Goal: Task Accomplishment & Management: Use online tool/utility

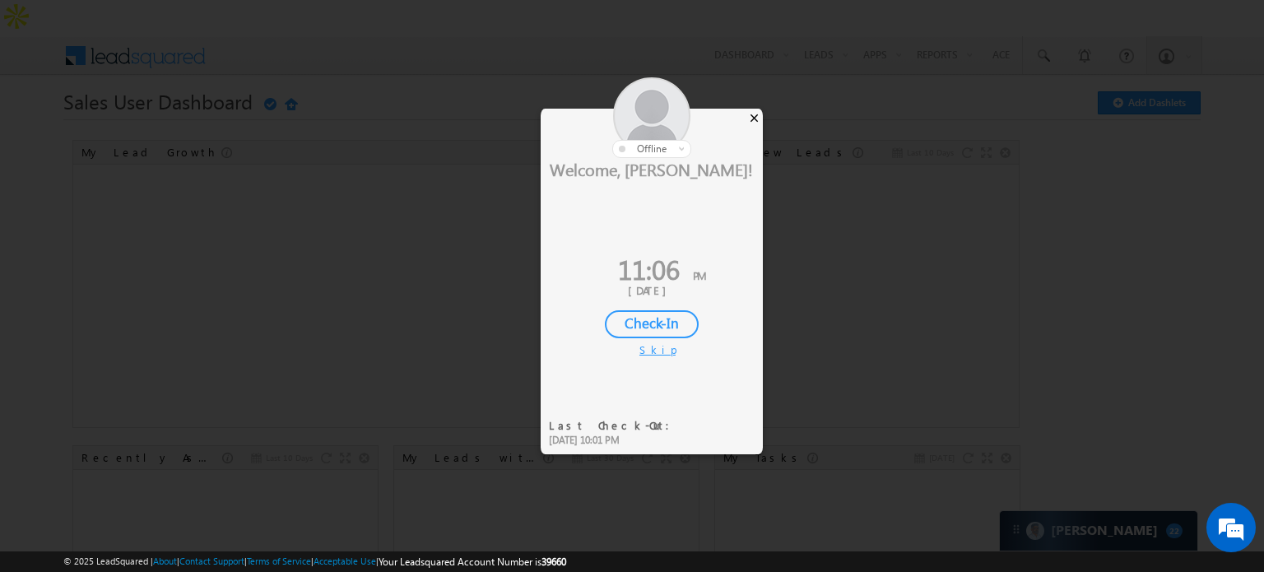
click at [750, 114] on div "×" at bounding box center [754, 118] width 17 height 18
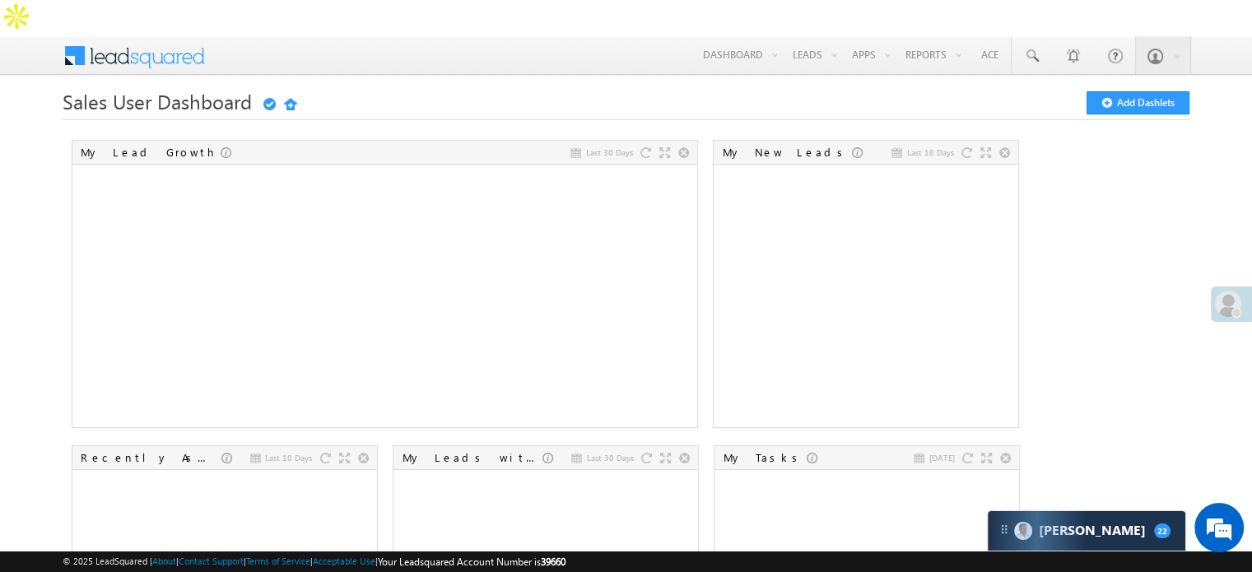
click at [770, 91] on h1 "Sales User Dashboard Getting Started Add Dashlets" at bounding box center [626, 101] width 1127 height 20
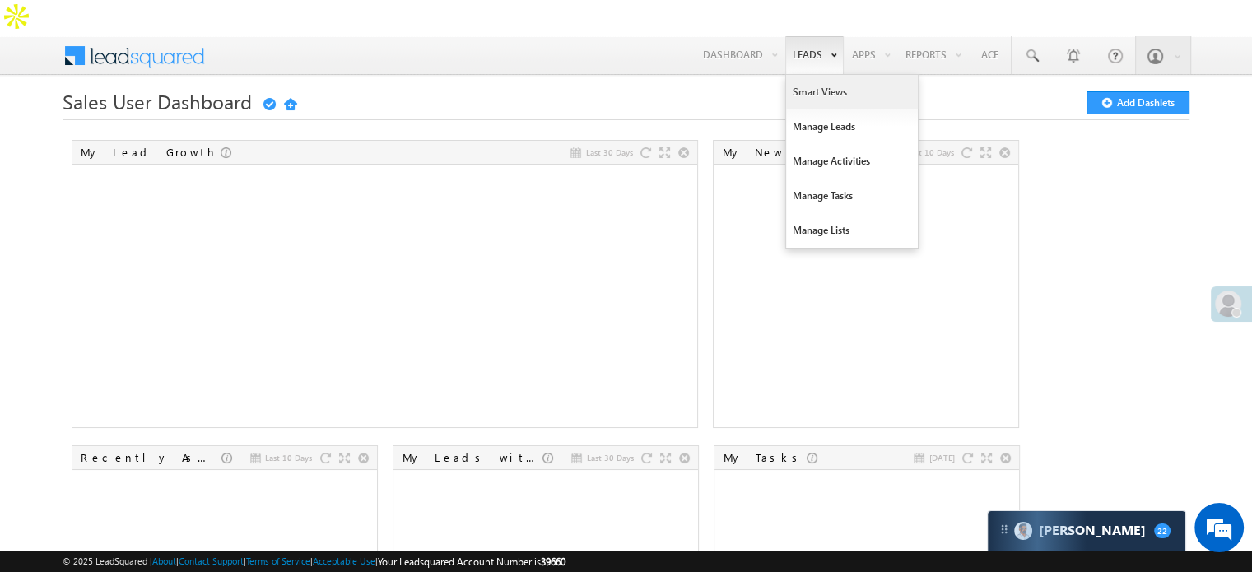
click at [801, 75] on link "Smart Views" at bounding box center [852, 92] width 132 height 35
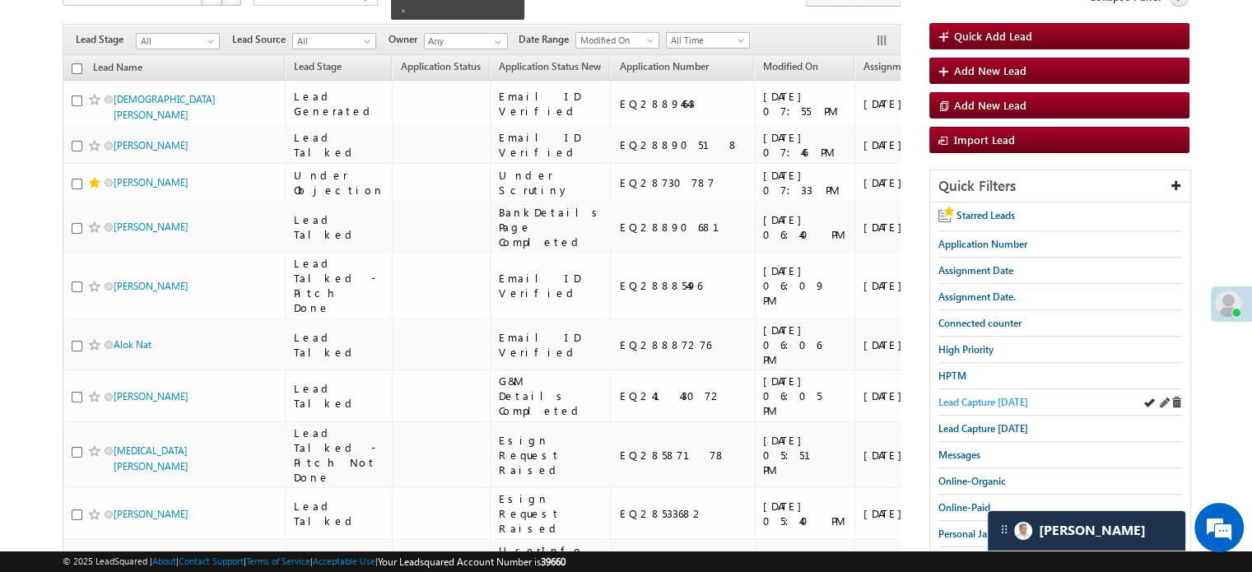
click at [994, 396] on span "Lead Capture [DATE]" at bounding box center [983, 402] width 90 height 12
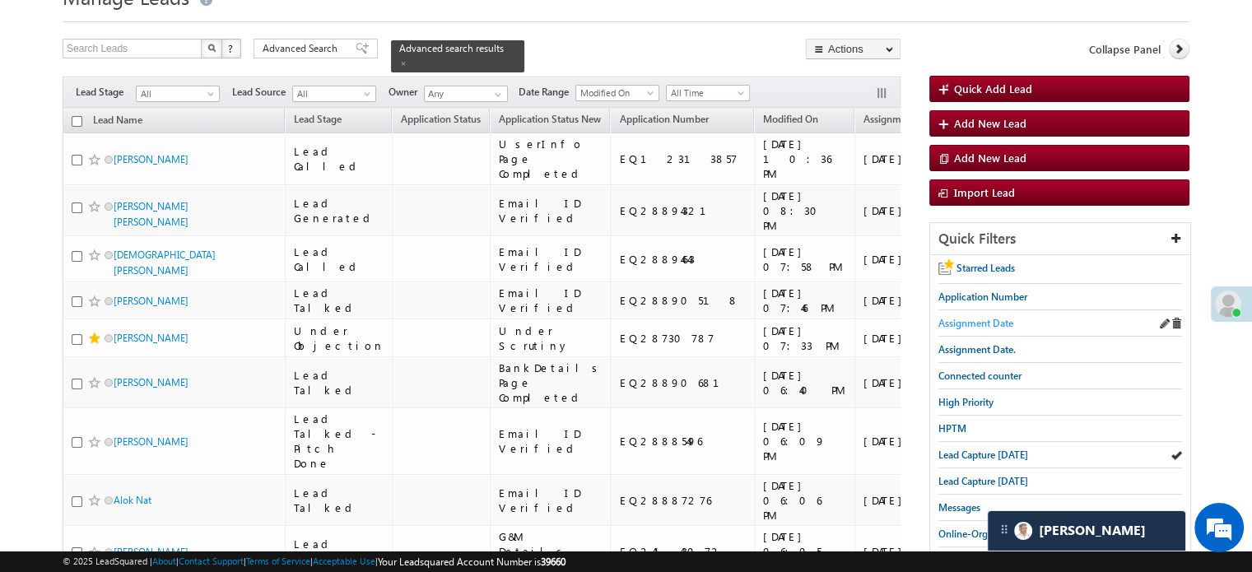
scroll to position [115, 0]
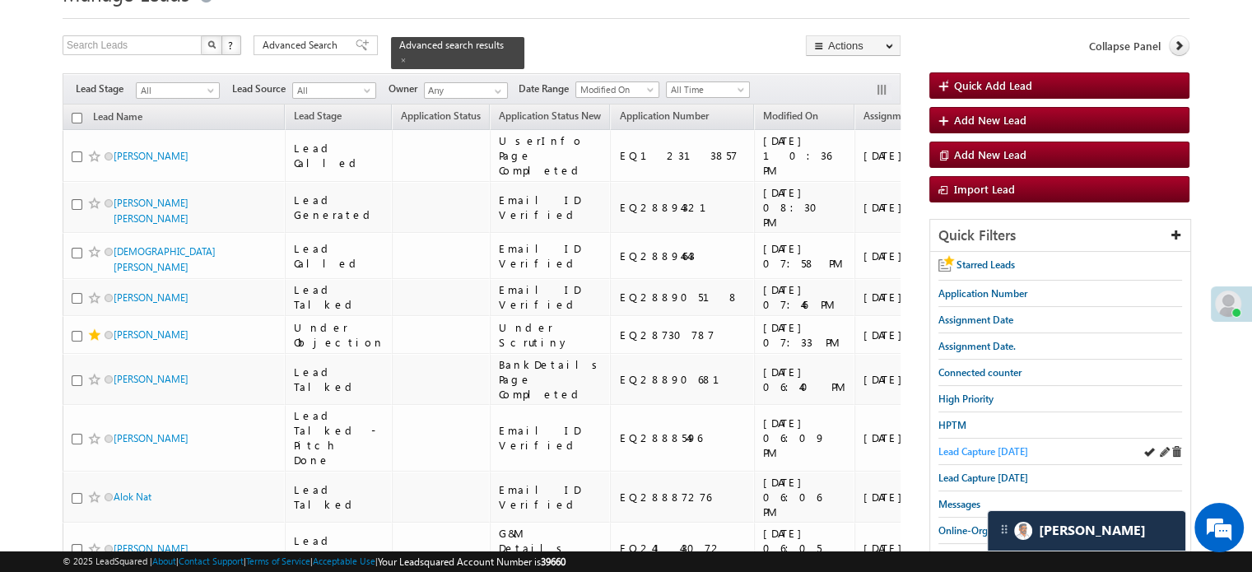
click at [963, 445] on span "Lead Capture [DATE]" at bounding box center [983, 451] width 90 height 12
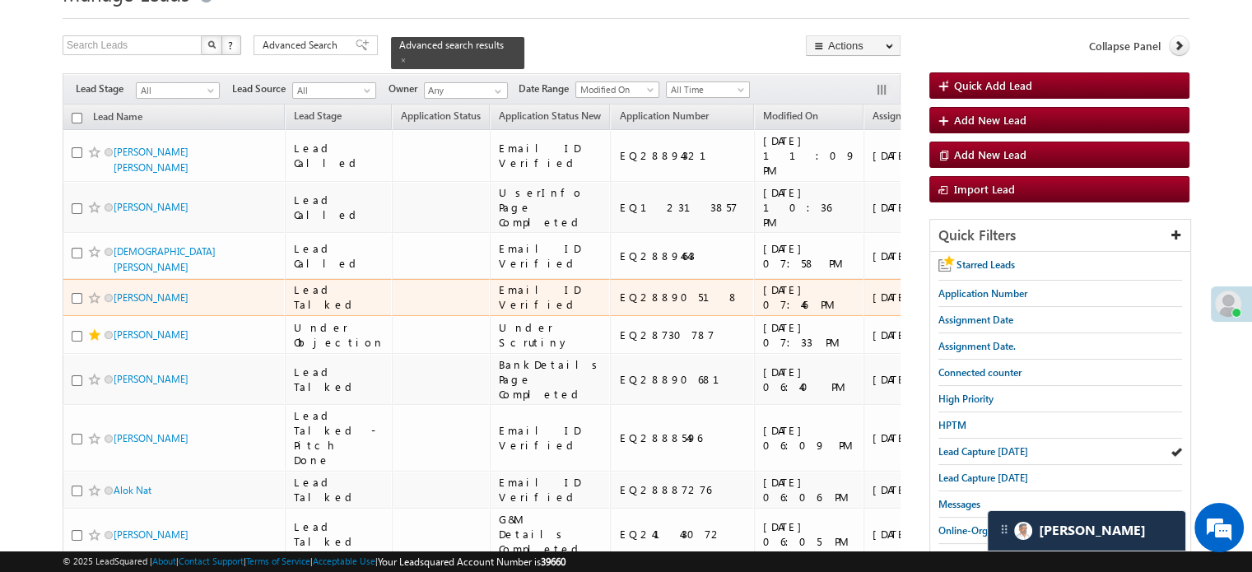
scroll to position [0, 0]
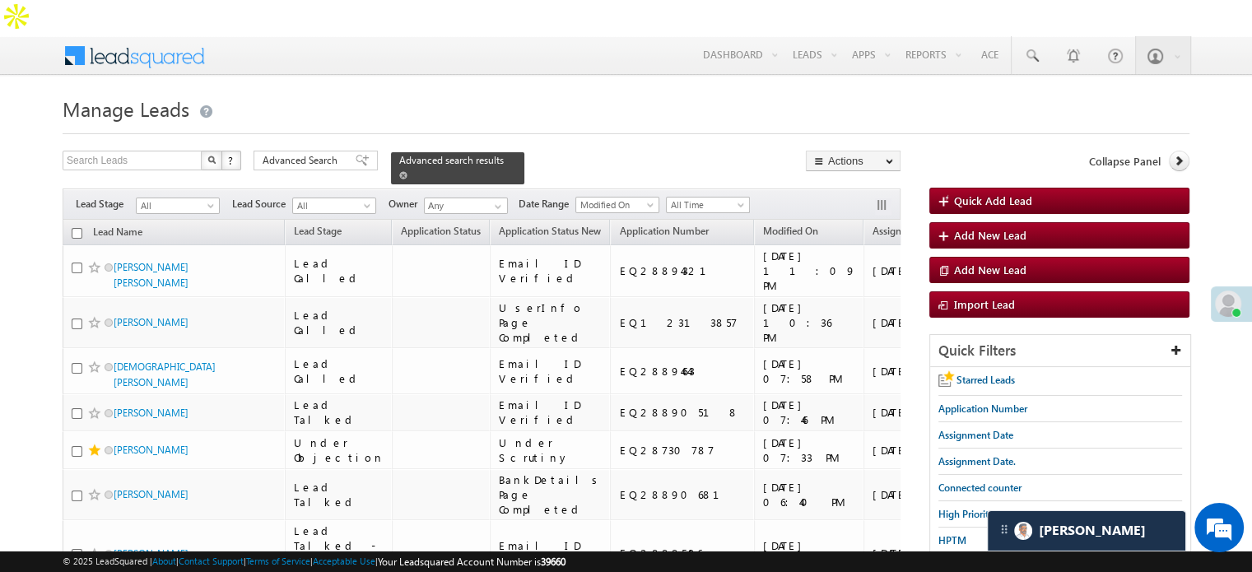
click at [407, 171] on span at bounding box center [403, 175] width 8 height 8
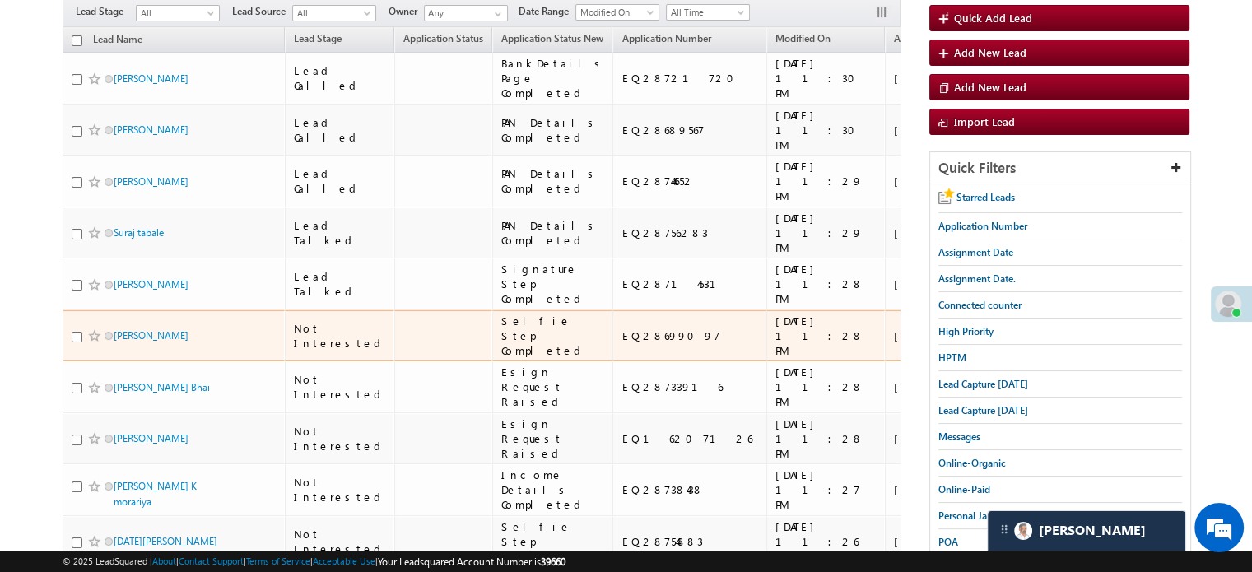
scroll to position [165, 0]
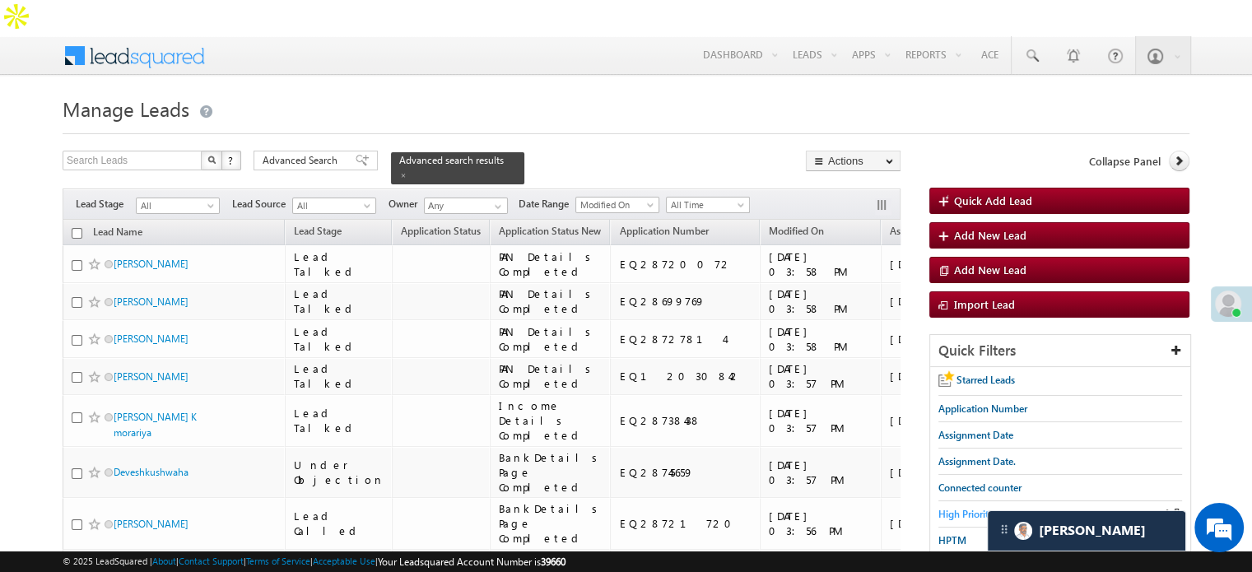
click at [976, 508] on span "High Priority" at bounding box center [965, 514] width 55 height 12
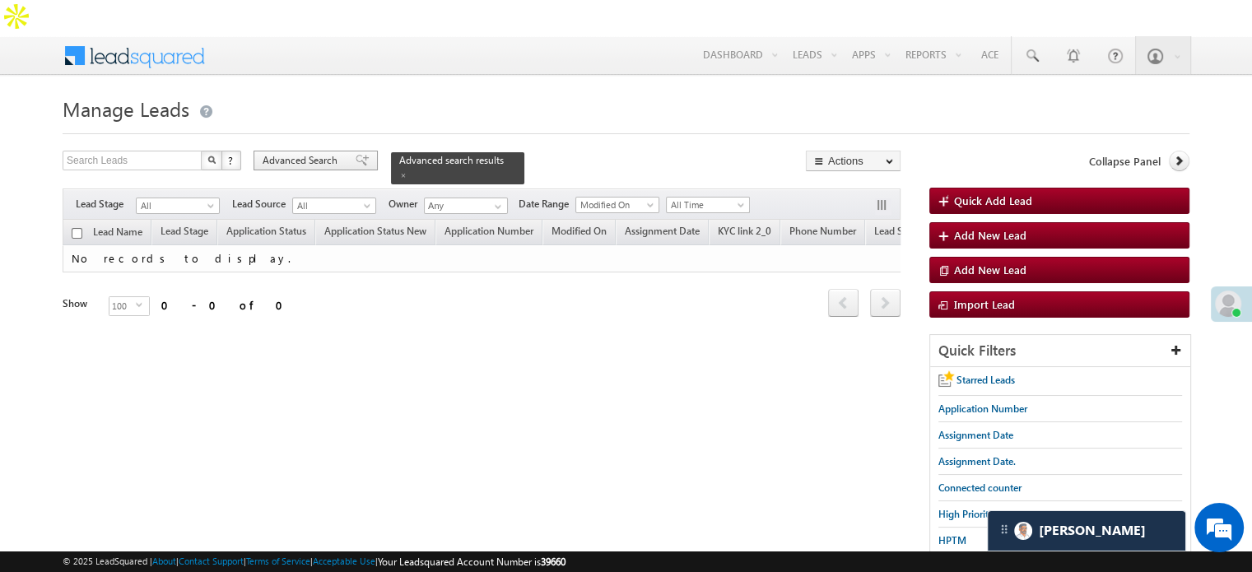
click at [359, 151] on div "Advanced Search" at bounding box center [316, 161] width 124 height 20
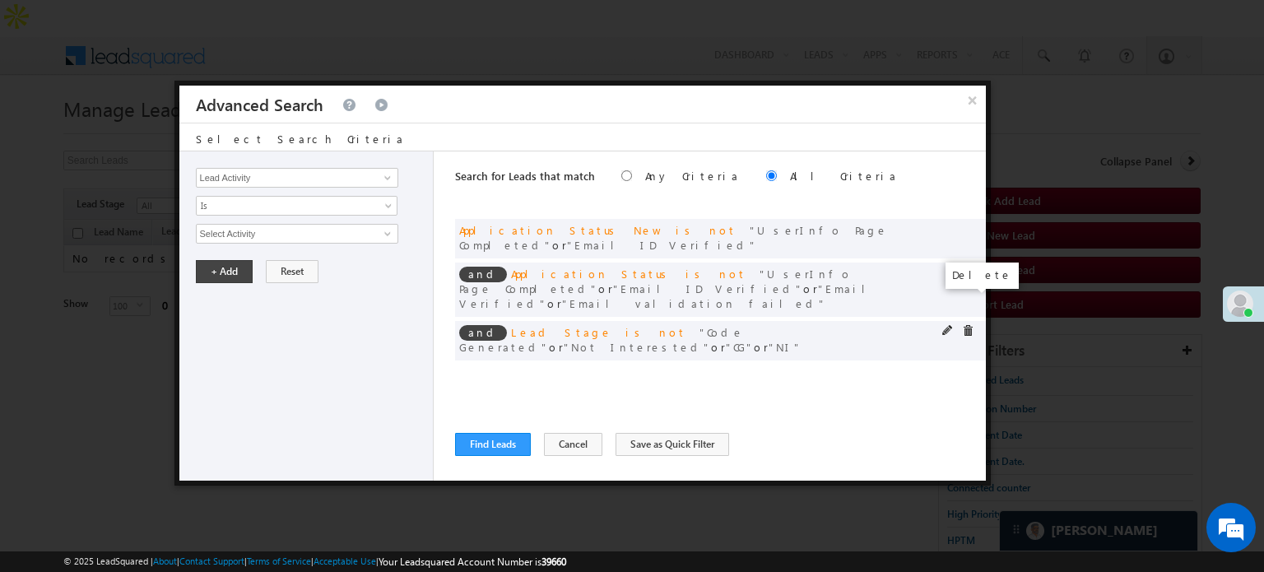
click at [971, 325] on span at bounding box center [968, 331] width 12 height 12
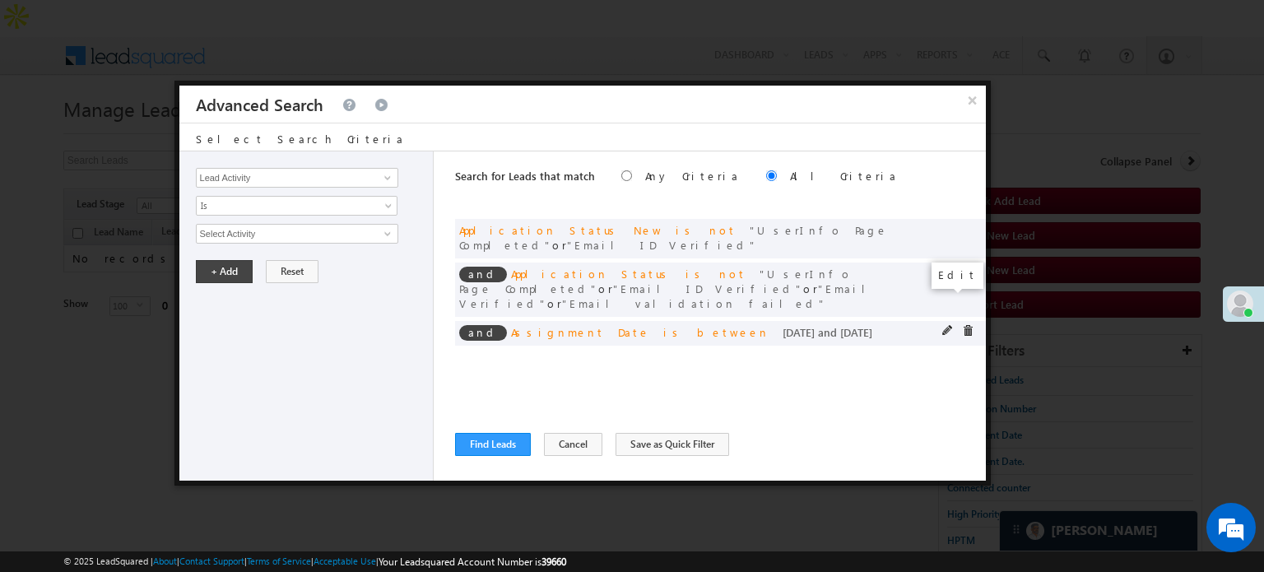
click at [947, 325] on span at bounding box center [949, 331] width 12 height 12
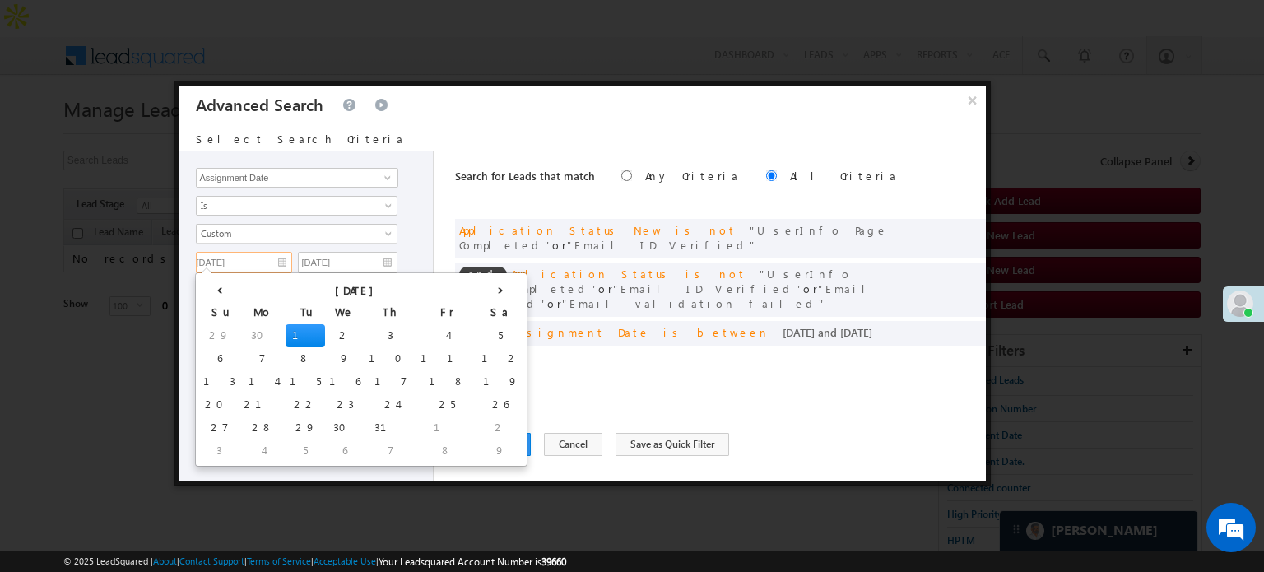
click at [276, 257] on input "07/01/25" at bounding box center [244, 262] width 96 height 21
click at [477, 280] on th "›" at bounding box center [500, 289] width 46 height 25
click at [484, 280] on th "›" at bounding box center [504, 289] width 40 height 25
click at [376, 355] on td "11" at bounding box center [406, 358] width 61 height 23
type input "[DATE]"
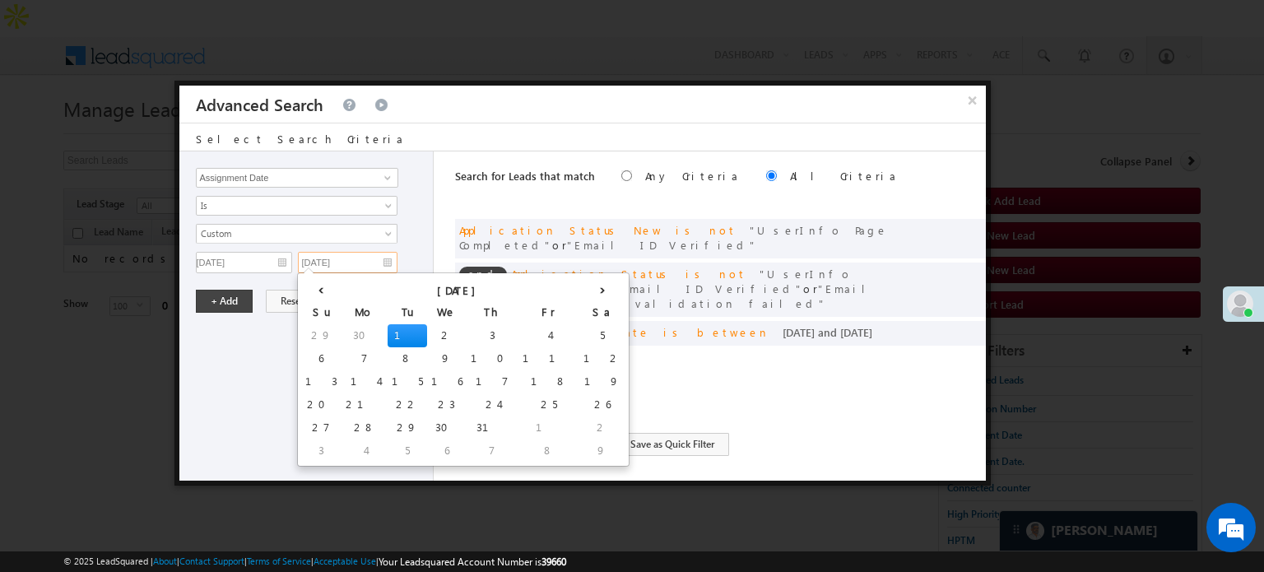
click at [387, 258] on input "07/01/25" at bounding box center [348, 262] width 100 height 21
click at [580, 286] on th "›" at bounding box center [603, 289] width 46 height 25
click at [586, 286] on th "›" at bounding box center [606, 289] width 40 height 25
click at [478, 365] on td "11" at bounding box center [508, 358] width 61 height 23
type input "[DATE]"
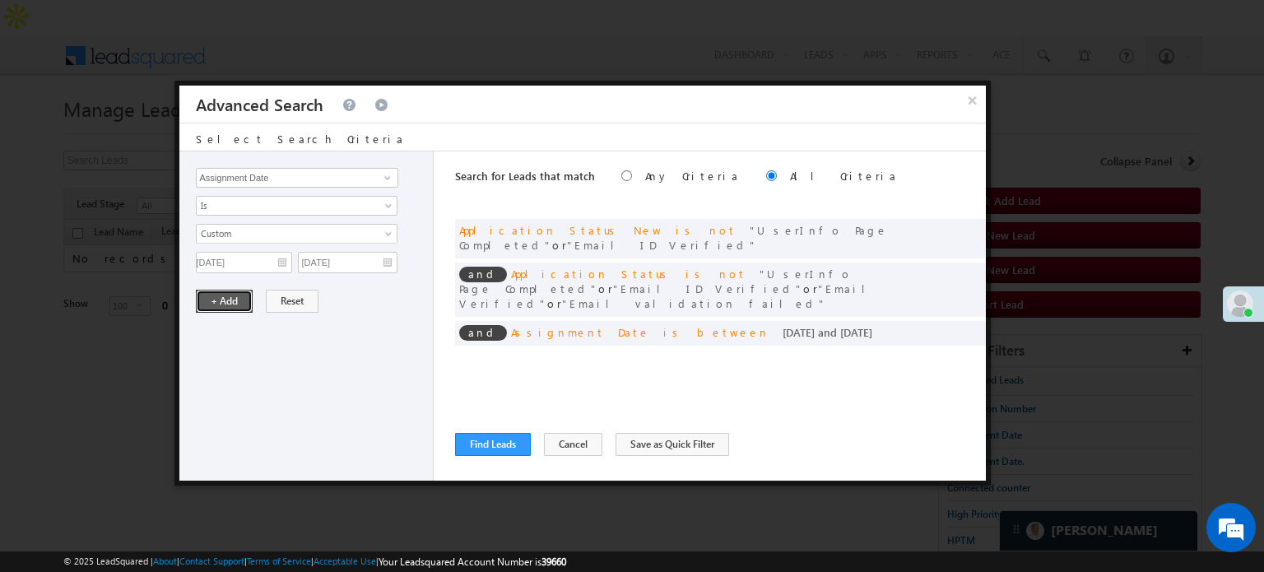
click at [230, 298] on button "+ Add" at bounding box center [224, 301] width 57 height 23
click at [492, 440] on button "Find Leads" at bounding box center [493, 444] width 76 height 23
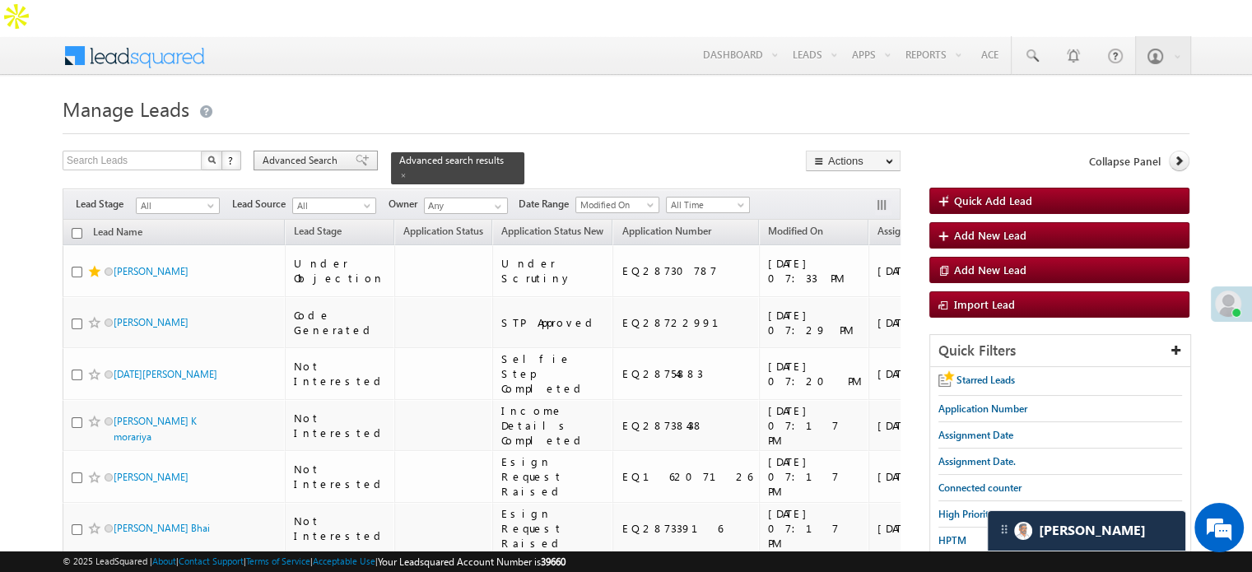
click at [356, 155] on span at bounding box center [362, 161] width 13 height 12
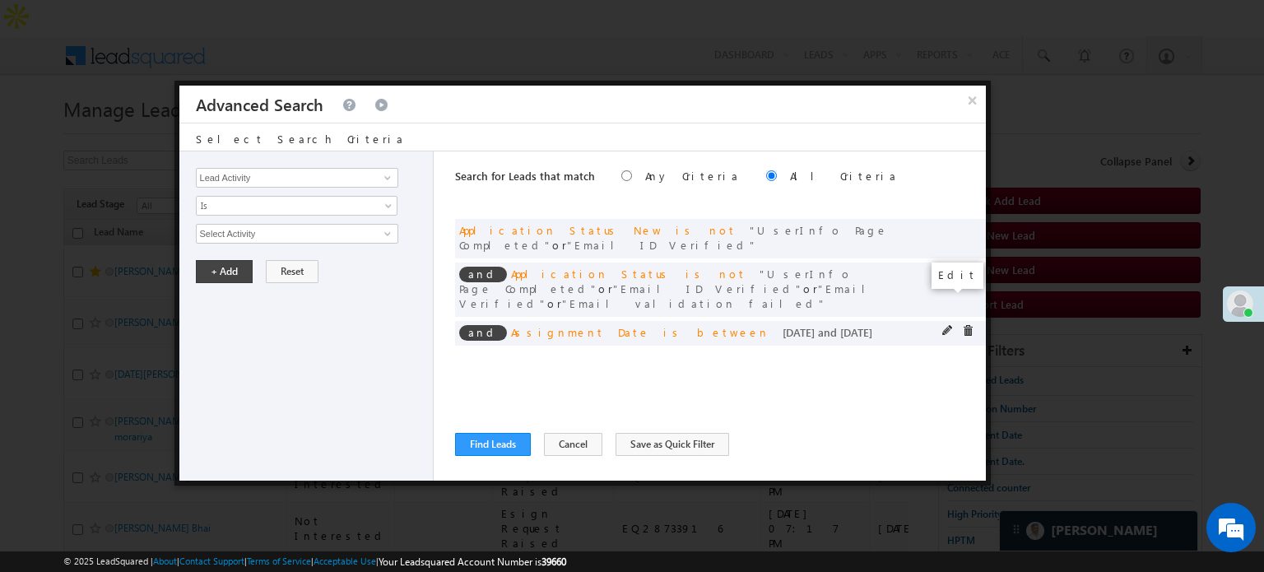
click at [945, 325] on span at bounding box center [949, 331] width 12 height 12
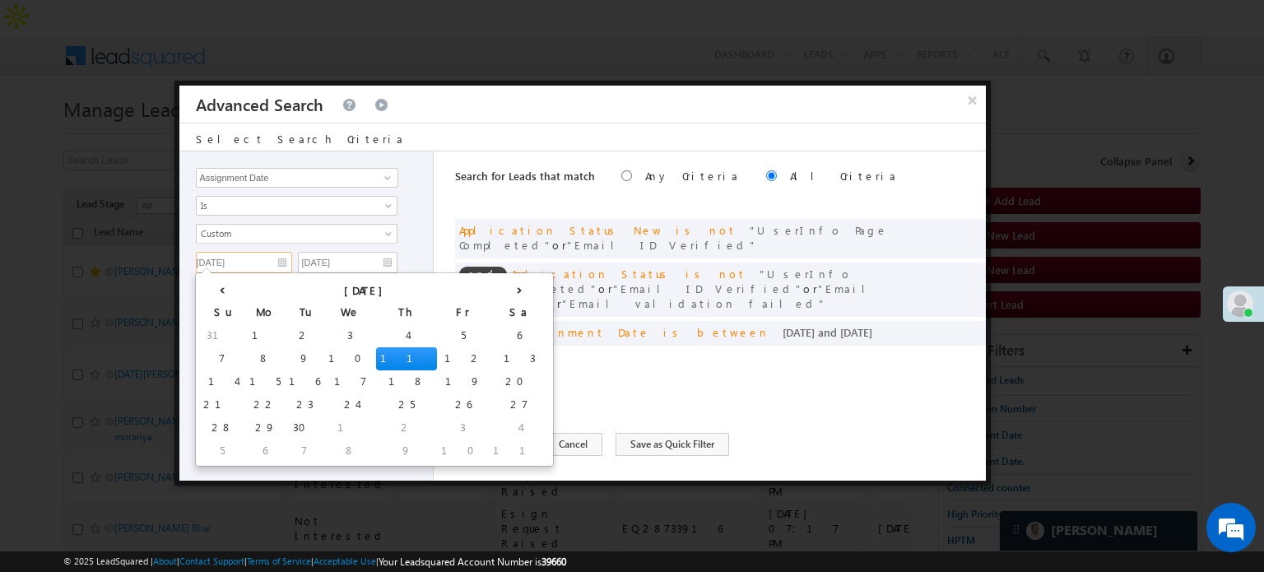
click at [249, 252] on input "[DATE]" at bounding box center [244, 262] width 96 height 21
click at [437, 355] on td "12" at bounding box center [463, 358] width 52 height 23
type input "[DATE]"
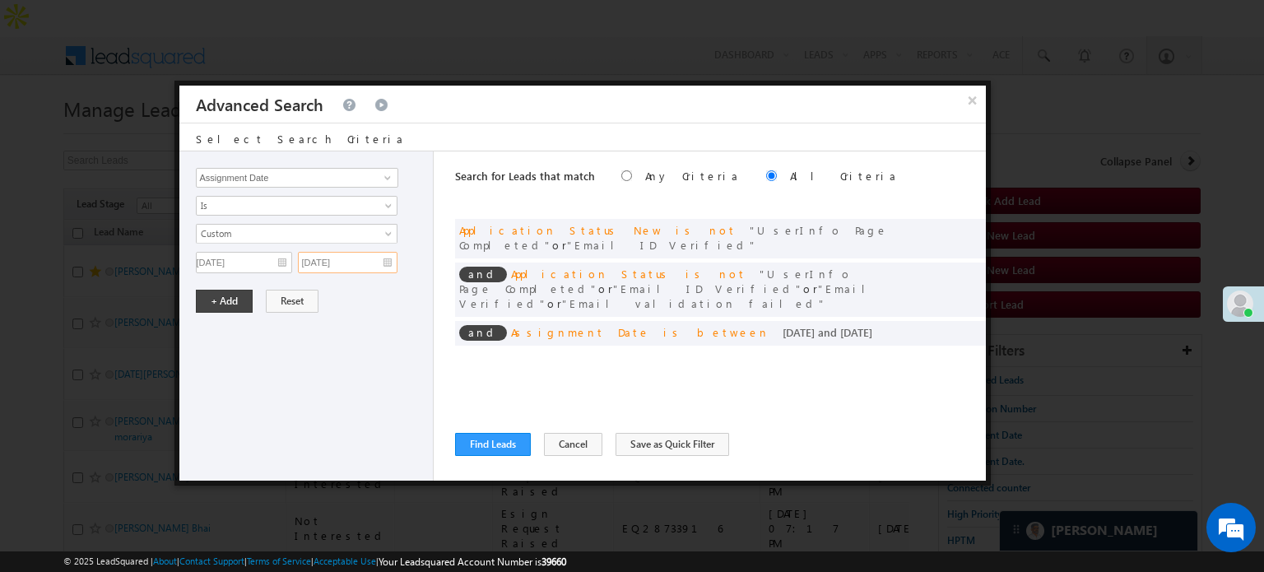
click at [366, 258] on input "[DATE]" at bounding box center [348, 262] width 100 height 21
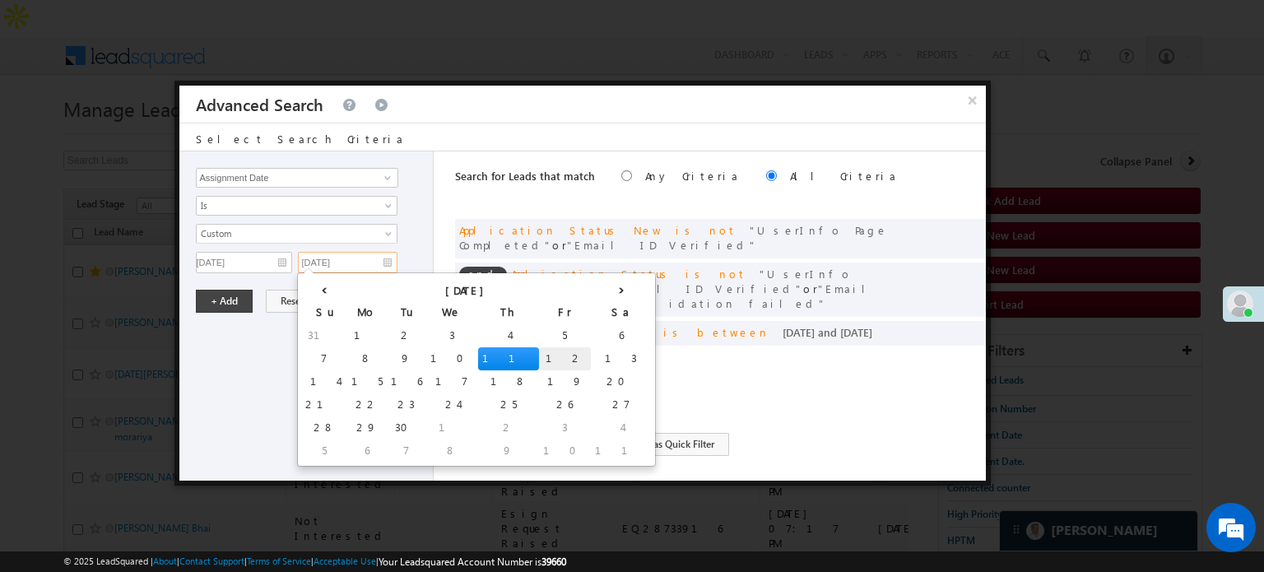
click at [539, 357] on td "12" at bounding box center [565, 358] width 52 height 23
type input "[DATE]"
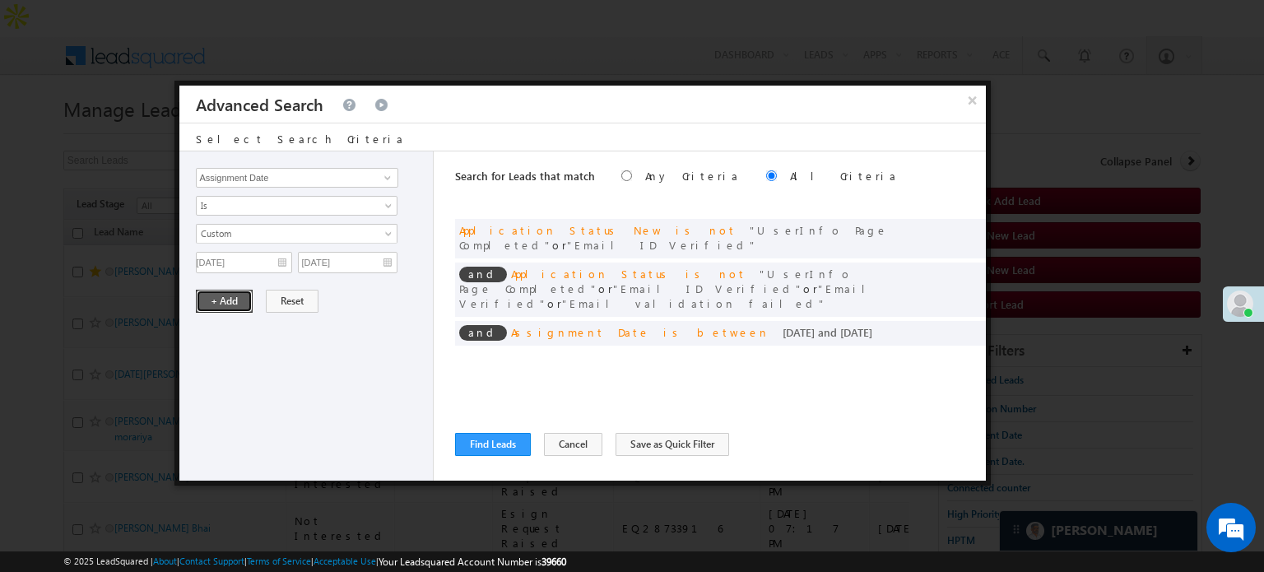
click at [217, 300] on button "+ Add" at bounding box center [224, 301] width 57 height 23
click at [500, 446] on button "Find Leads" at bounding box center [493, 444] width 76 height 23
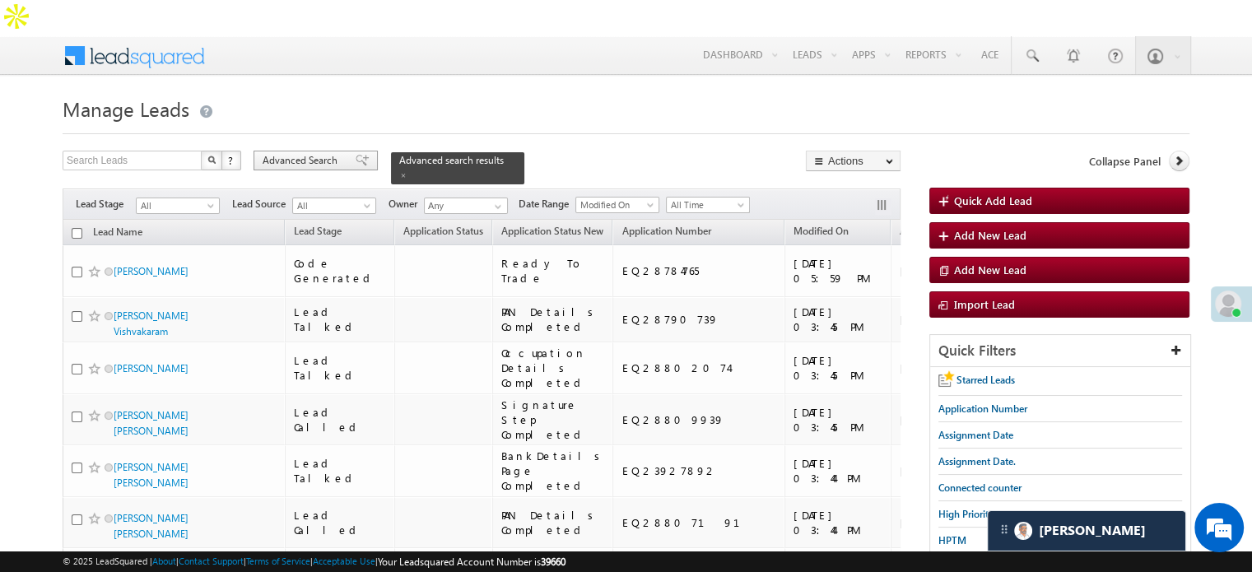
click at [324, 153] on span "Advanced Search" at bounding box center [303, 160] width 80 height 15
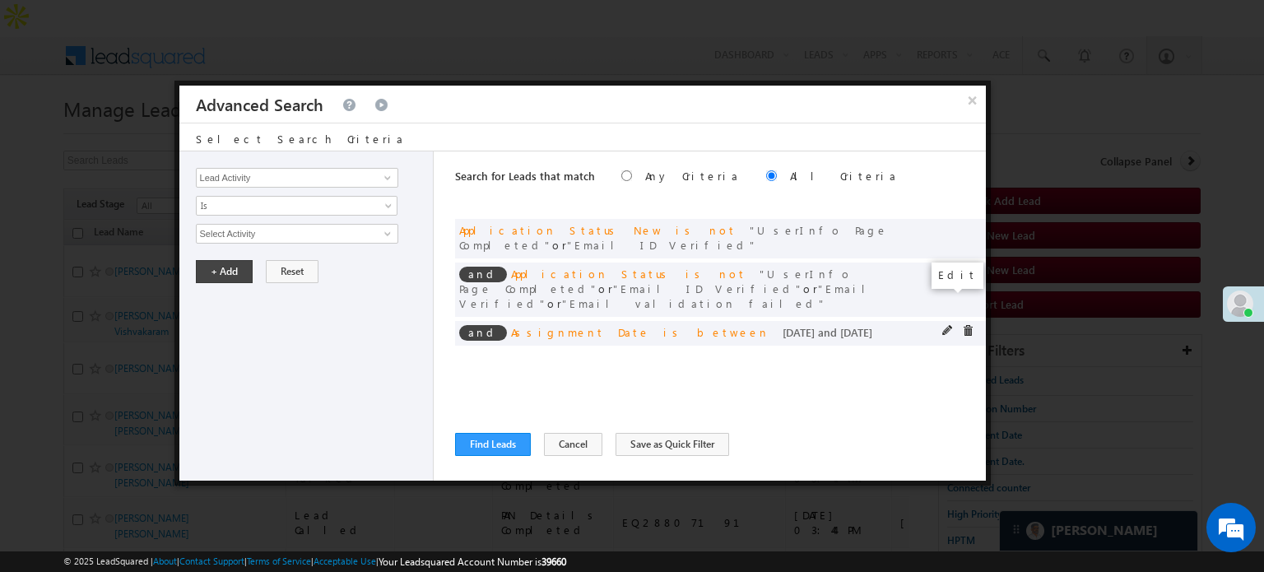
click at [948, 325] on span at bounding box center [949, 331] width 12 height 12
click at [283, 256] on input "[DATE]" at bounding box center [244, 262] width 96 height 21
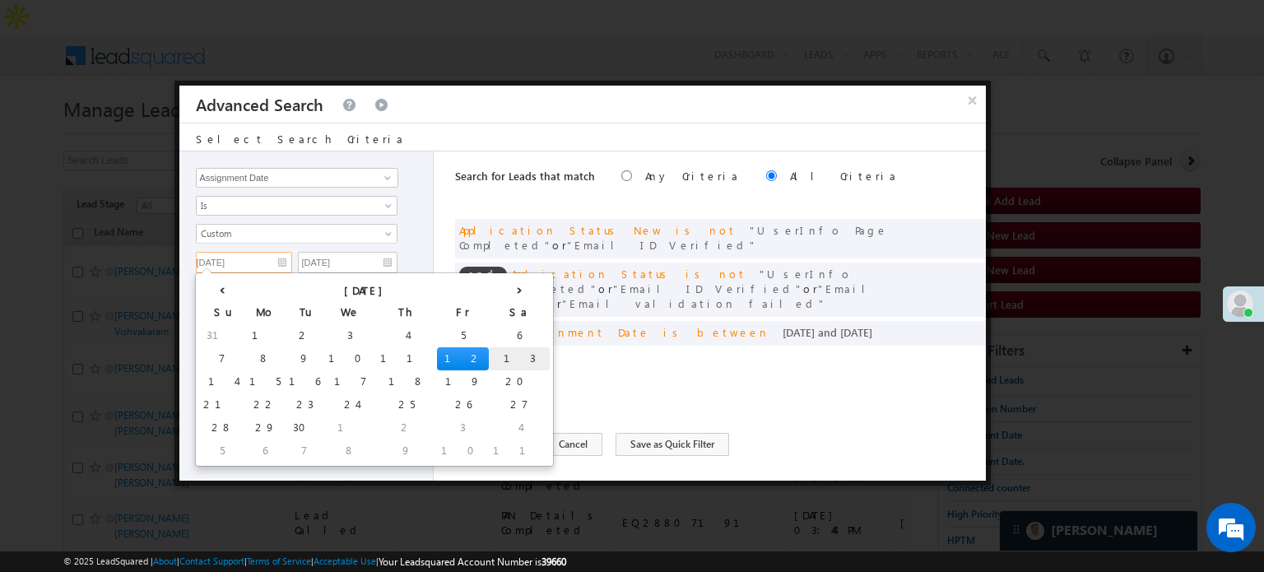
click at [489, 361] on td "13" at bounding box center [519, 358] width 61 height 23
type input "[DATE]"
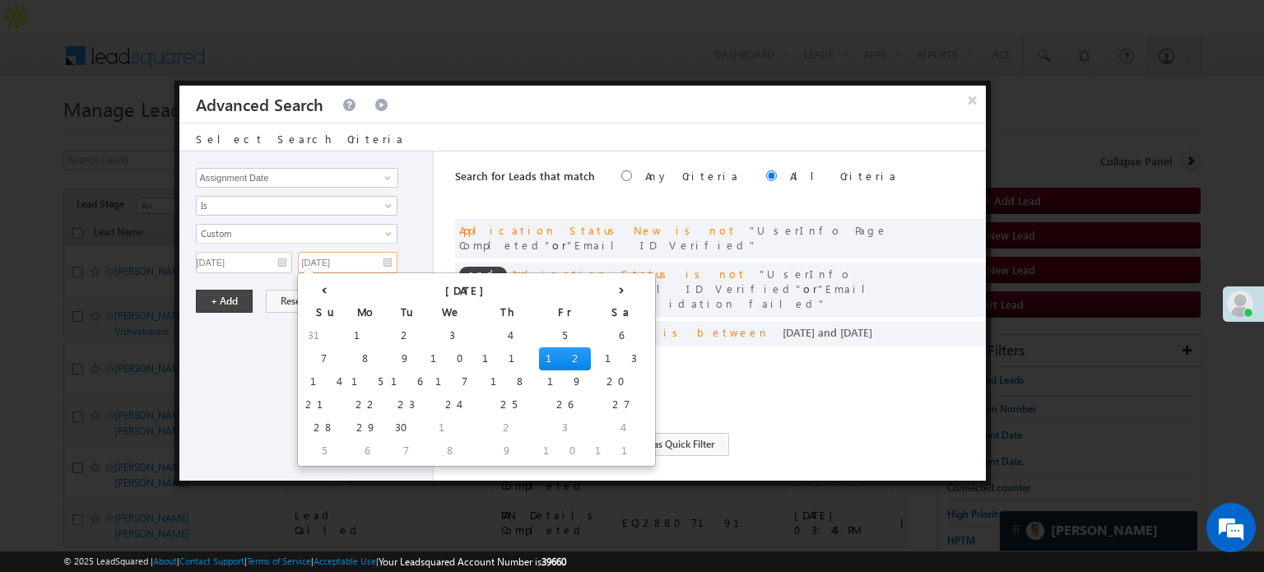
click at [379, 258] on input "[DATE]" at bounding box center [348, 262] width 100 height 21
click at [591, 357] on td "13" at bounding box center [621, 358] width 61 height 23
type input "[DATE]"
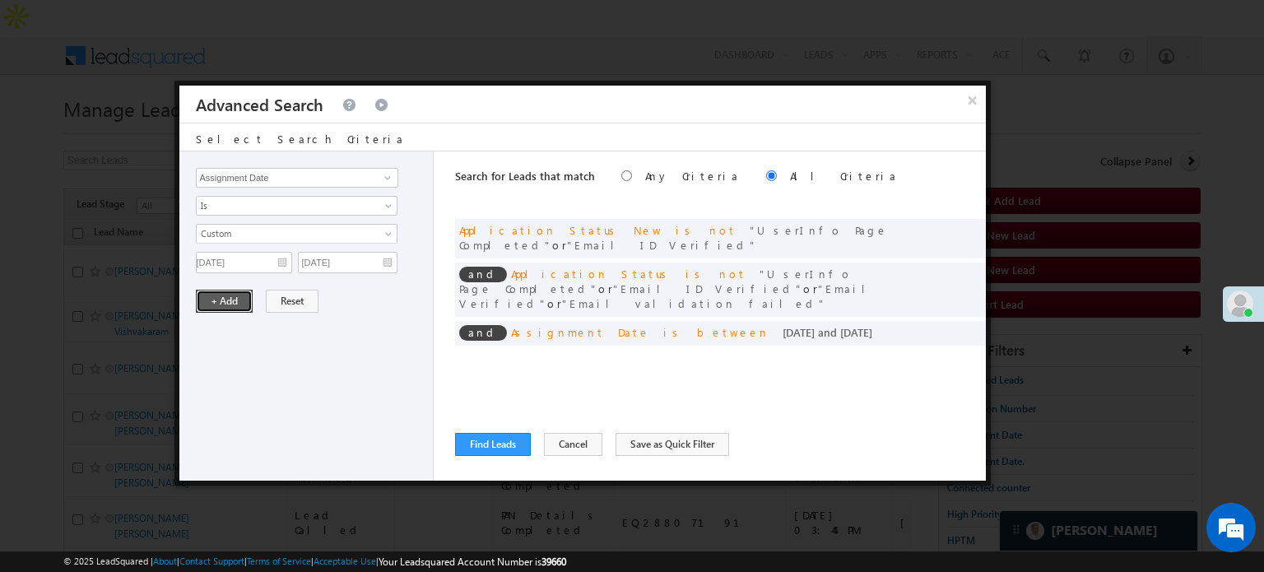
click at [221, 302] on button "+ Add" at bounding box center [224, 301] width 57 height 23
click at [479, 440] on button "Find Leads" at bounding box center [493, 444] width 76 height 23
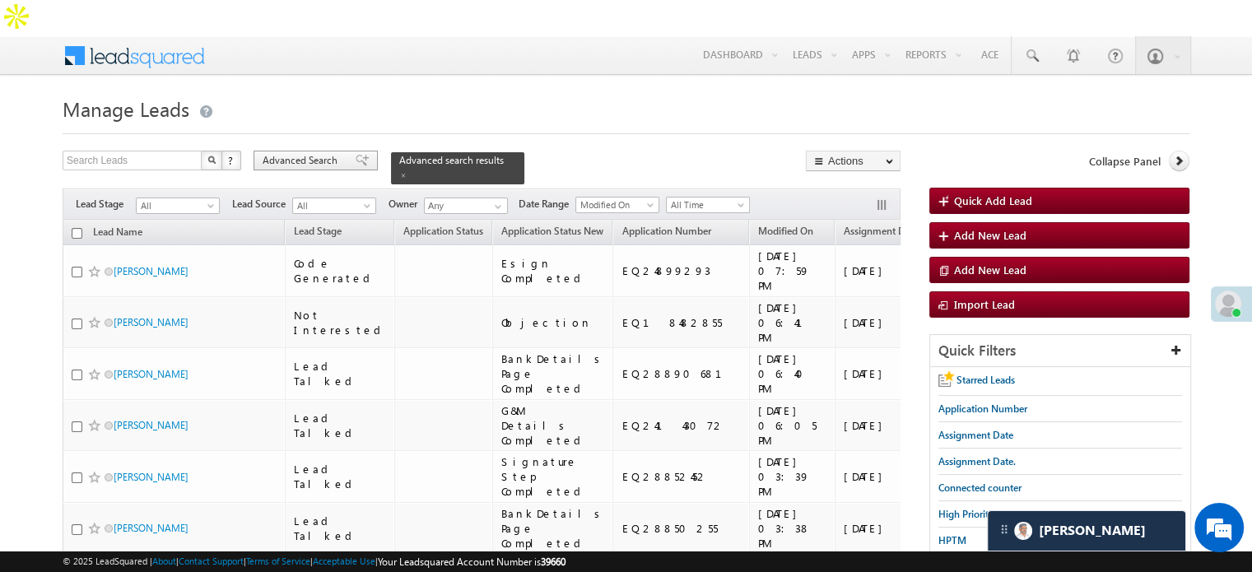
click at [319, 153] on span "Advanced Search" at bounding box center [303, 160] width 80 height 15
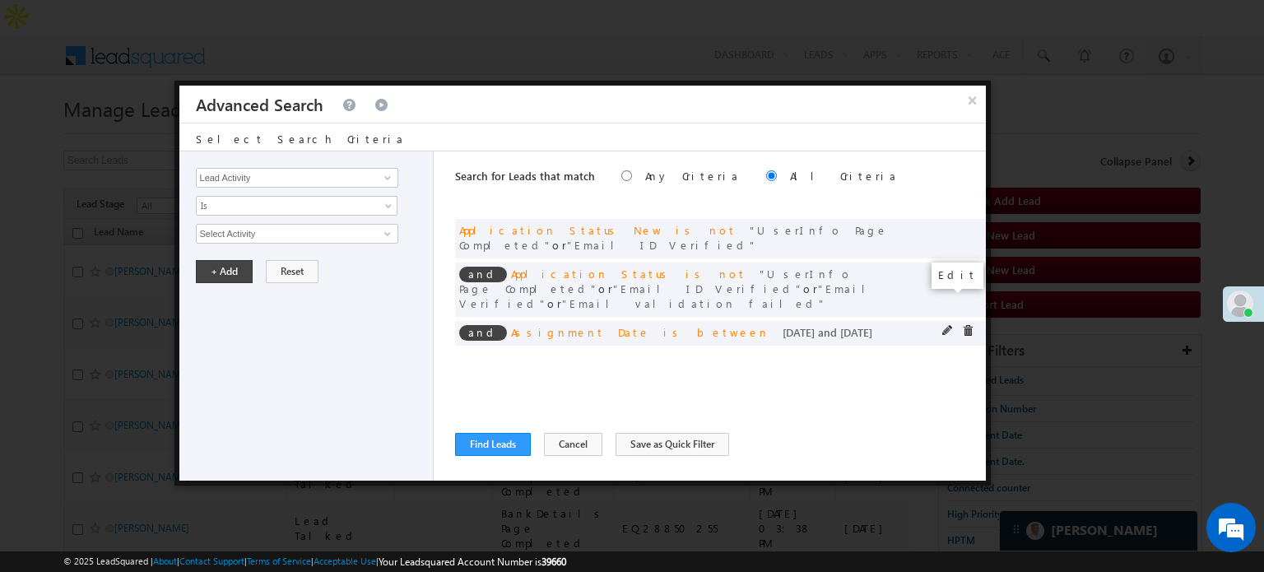
click at [943, 325] on span at bounding box center [949, 331] width 12 height 12
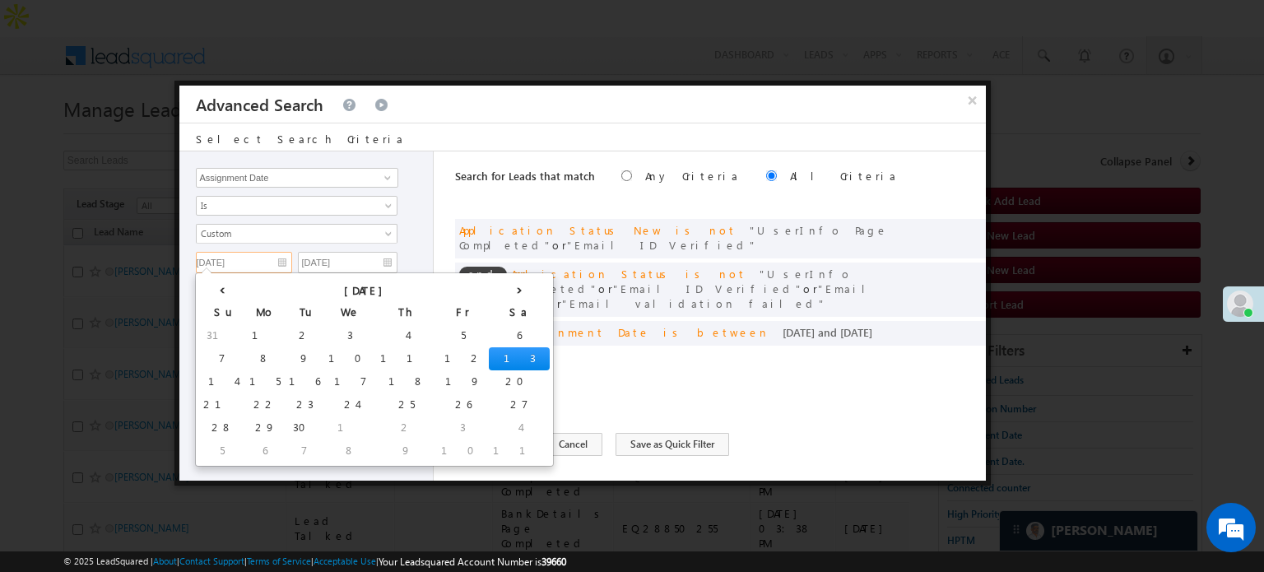
click at [249, 261] on input "[DATE]" at bounding box center [244, 262] width 96 height 21
click at [245, 354] on td "8" at bounding box center [265, 358] width 40 height 23
type input "[DATE]"
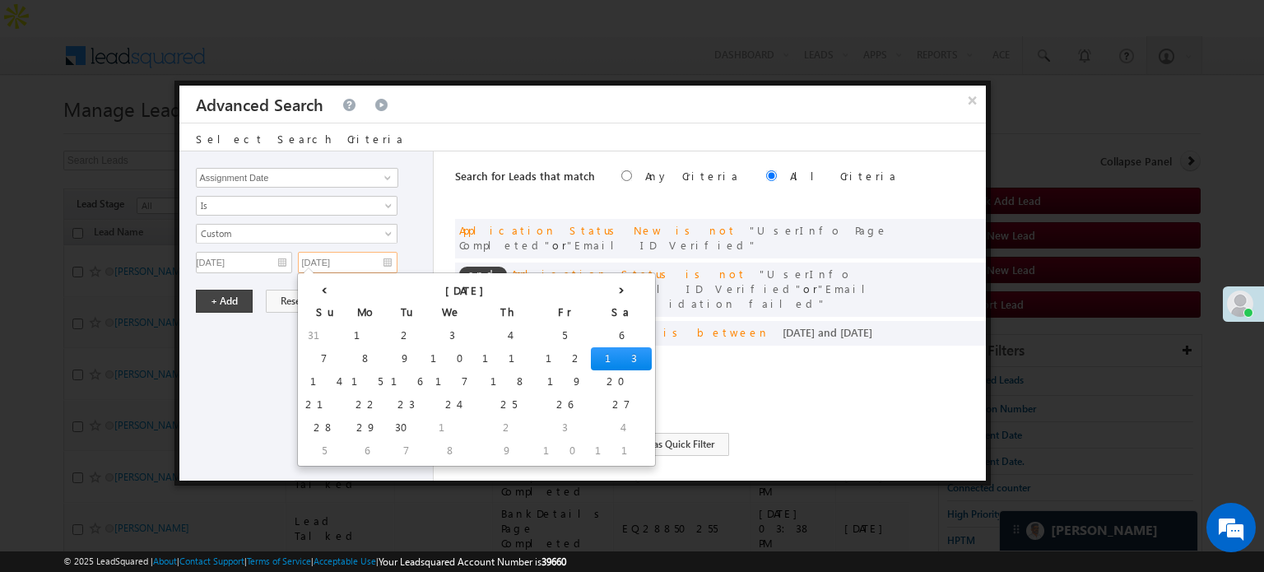
click at [384, 252] on input "[DATE]" at bounding box center [348, 262] width 100 height 21
click at [426, 354] on td "10" at bounding box center [452, 358] width 52 height 23
type input "[DATE]"
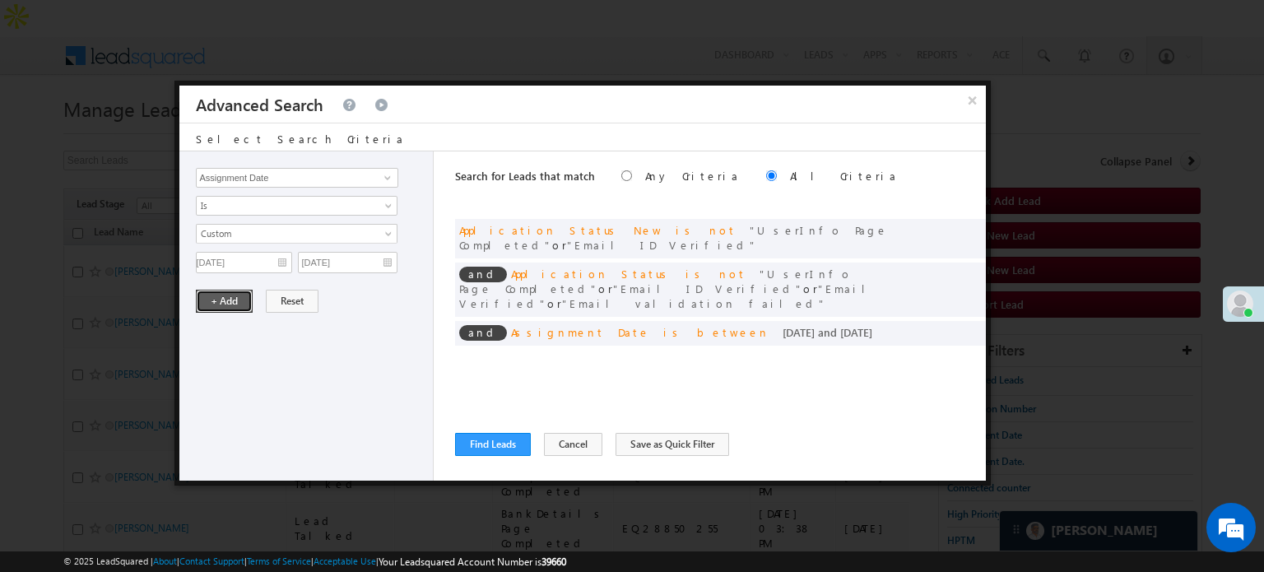
click at [231, 299] on button "+ Add" at bounding box center [224, 301] width 57 height 23
click at [472, 448] on button "Find Leads" at bounding box center [493, 444] width 76 height 23
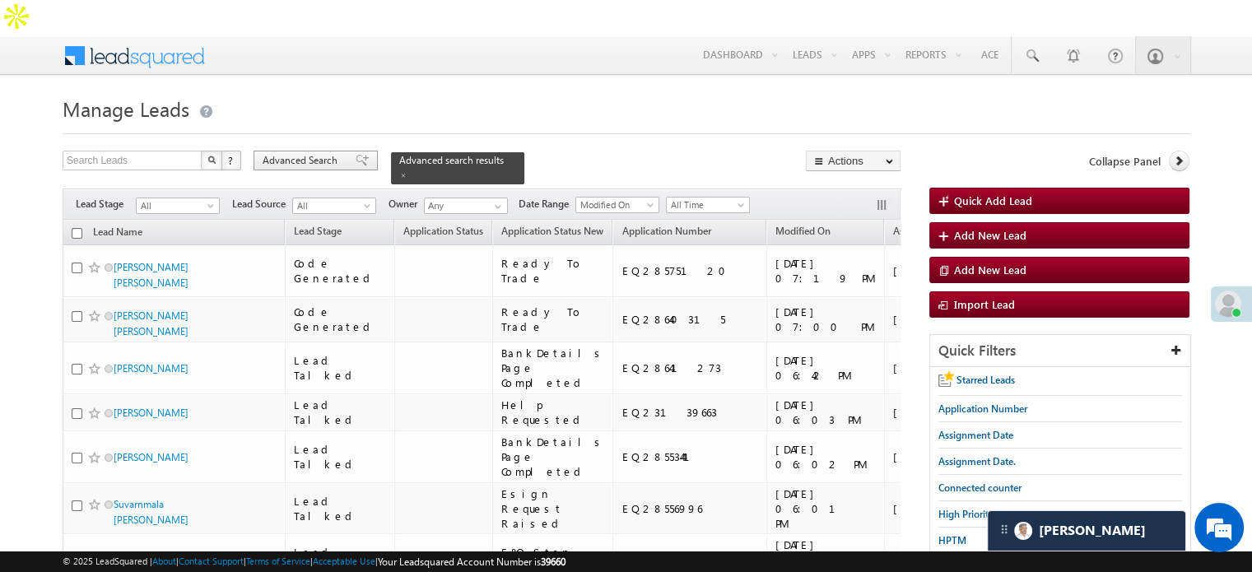
click at [356, 155] on span at bounding box center [362, 161] width 13 height 12
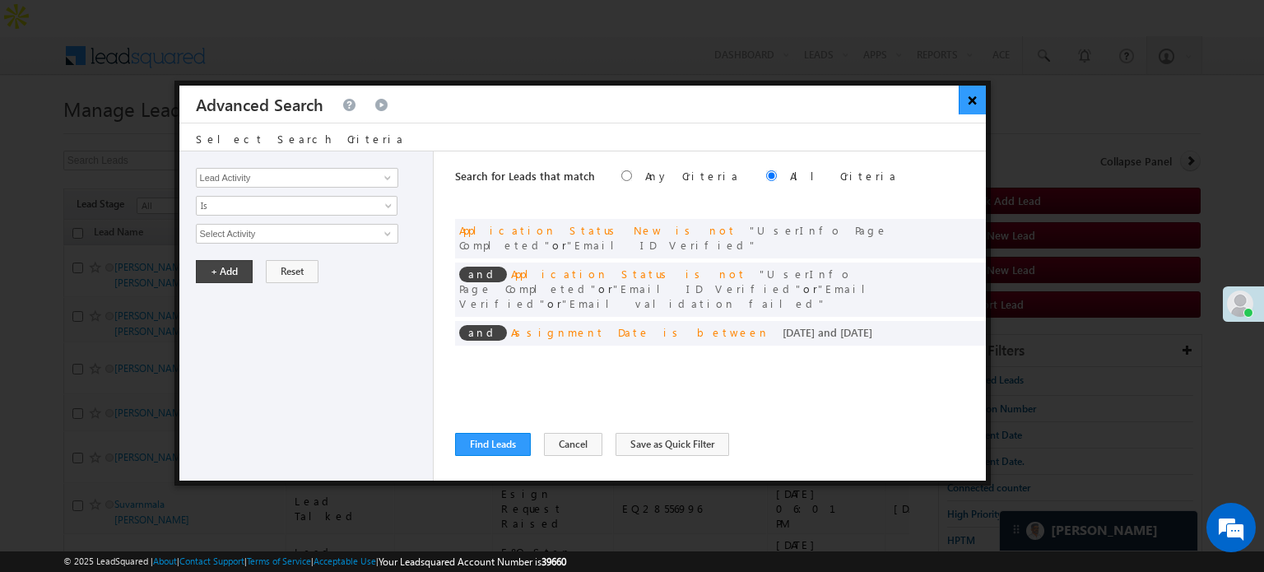
click at [972, 95] on button "×" at bounding box center [972, 100] width 27 height 29
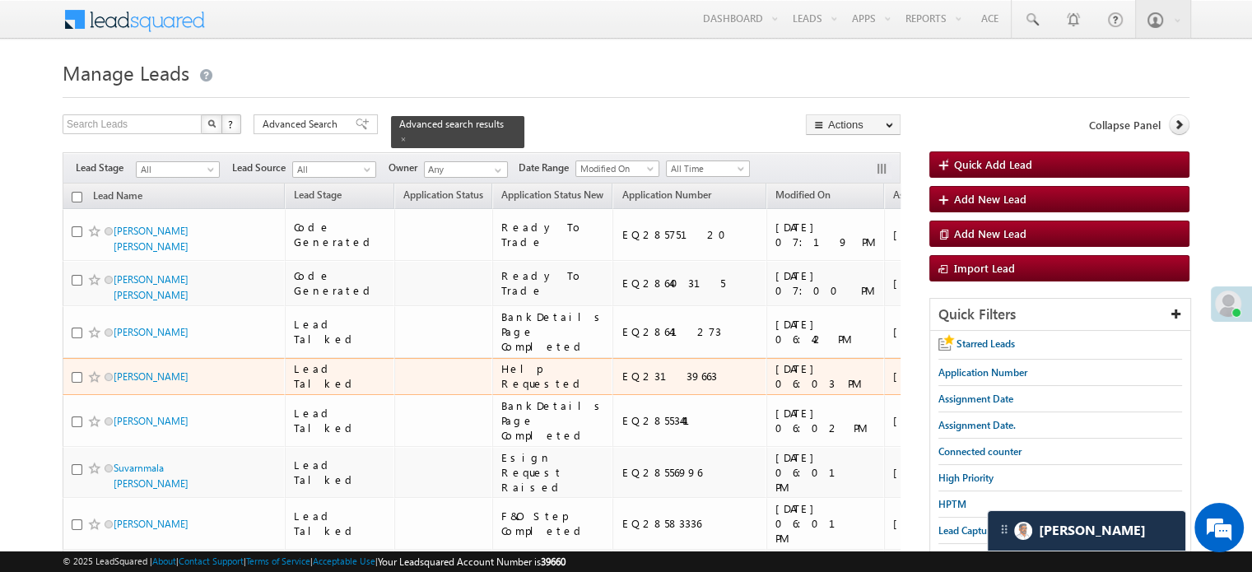
scroll to position [82, 0]
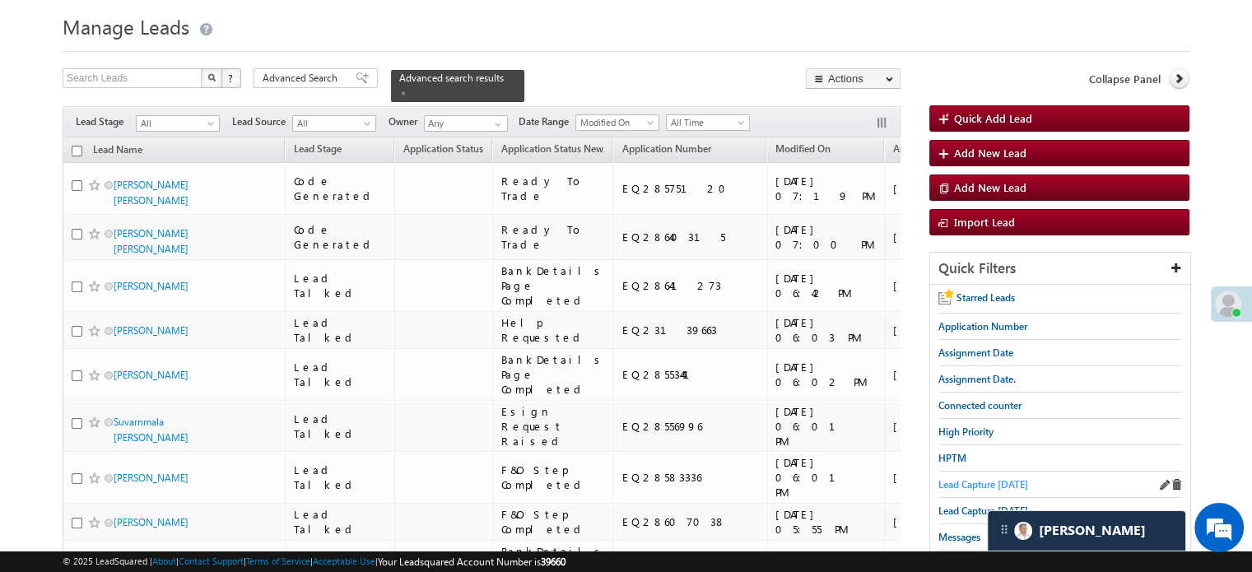
click at [979, 478] on span "Lead Capture [DATE]" at bounding box center [983, 484] width 90 height 12
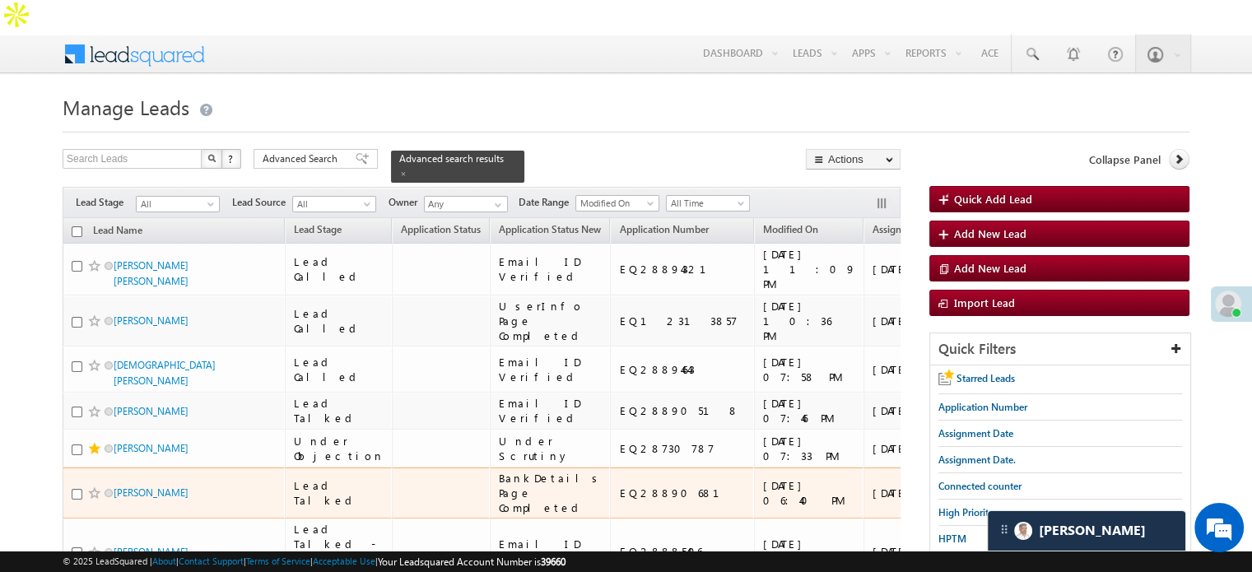
scroll to position [0, 0]
